Goal: Find specific page/section: Find specific page/section

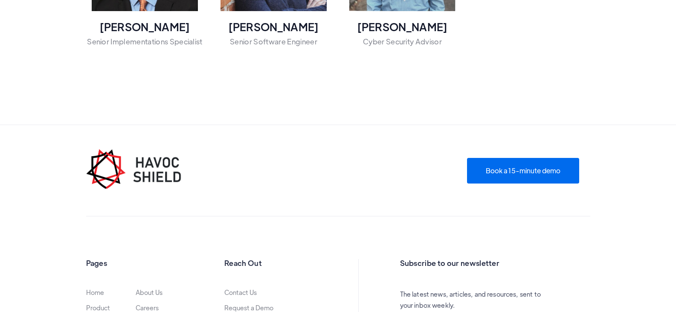
scroll to position [1066, 0]
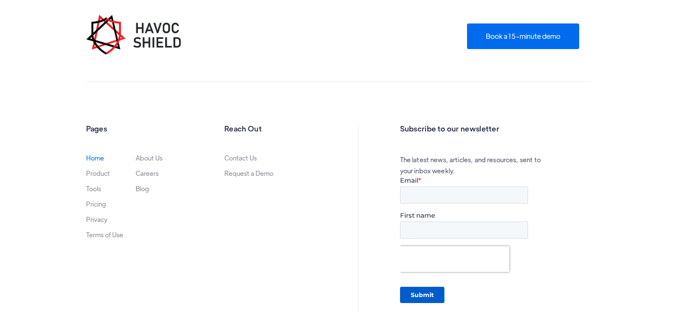
click at [93, 159] on link "Home" at bounding box center [95, 157] width 18 height 7
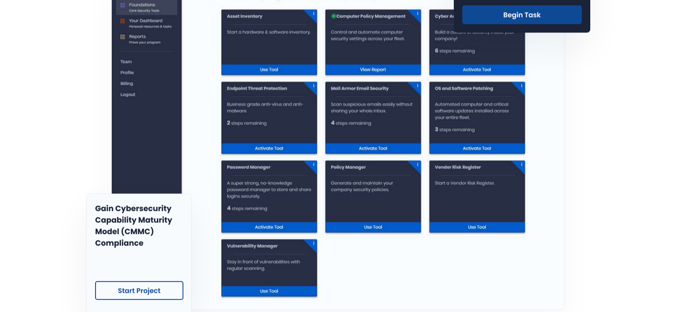
scroll to position [426, 0]
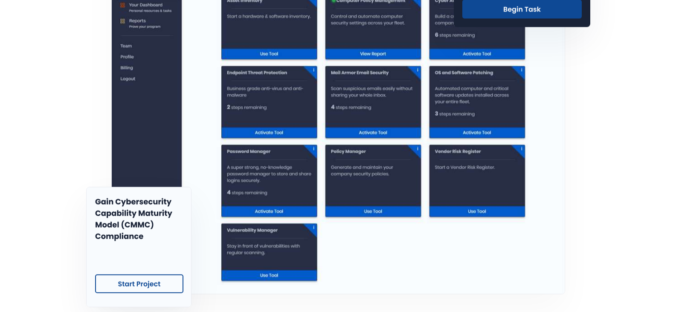
click at [164, 286] on img at bounding box center [138, 247] width 105 height 120
click at [398, 260] on img at bounding box center [338, 123] width 454 height 339
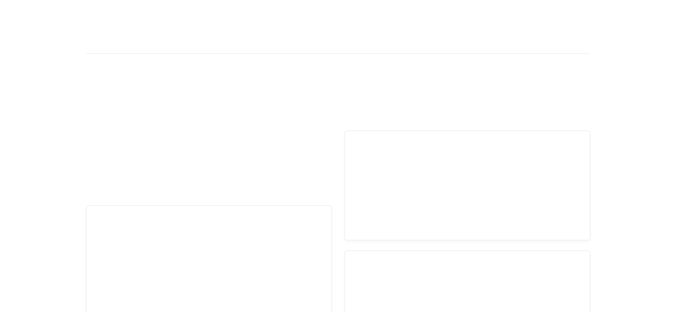
scroll to position [2217, 0]
